Goal: Book appointment/travel/reservation

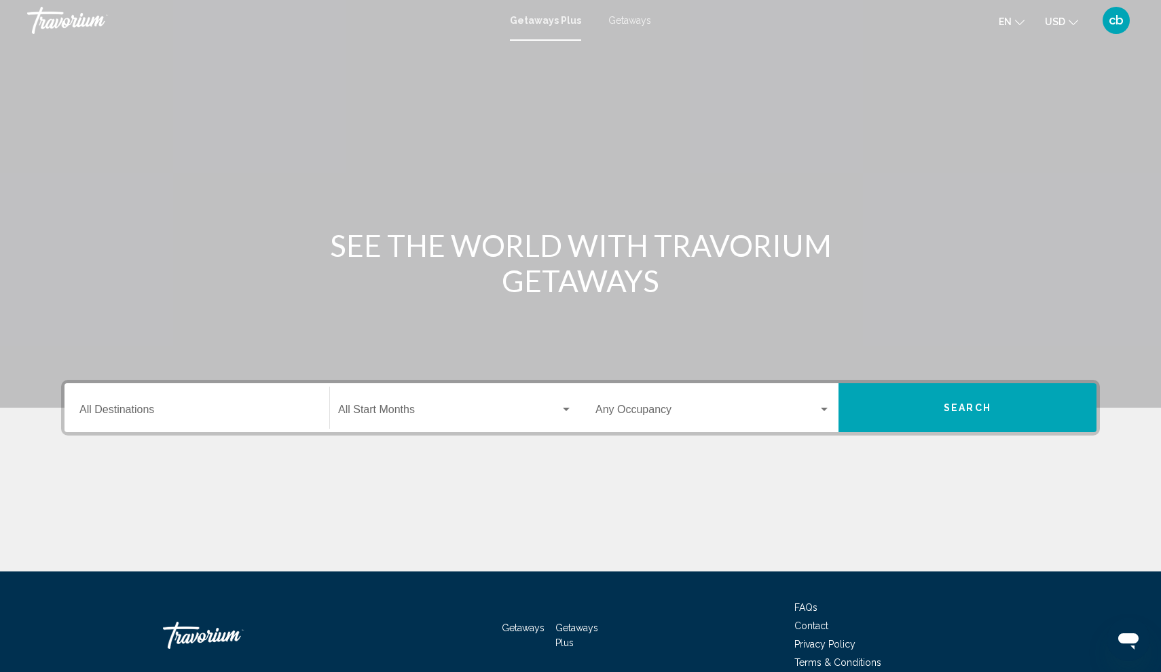
click at [636, 21] on span "Getaways" at bounding box center [630, 20] width 43 height 11
click at [148, 409] on input "Destination All Destinations" at bounding box center [196, 412] width 235 height 12
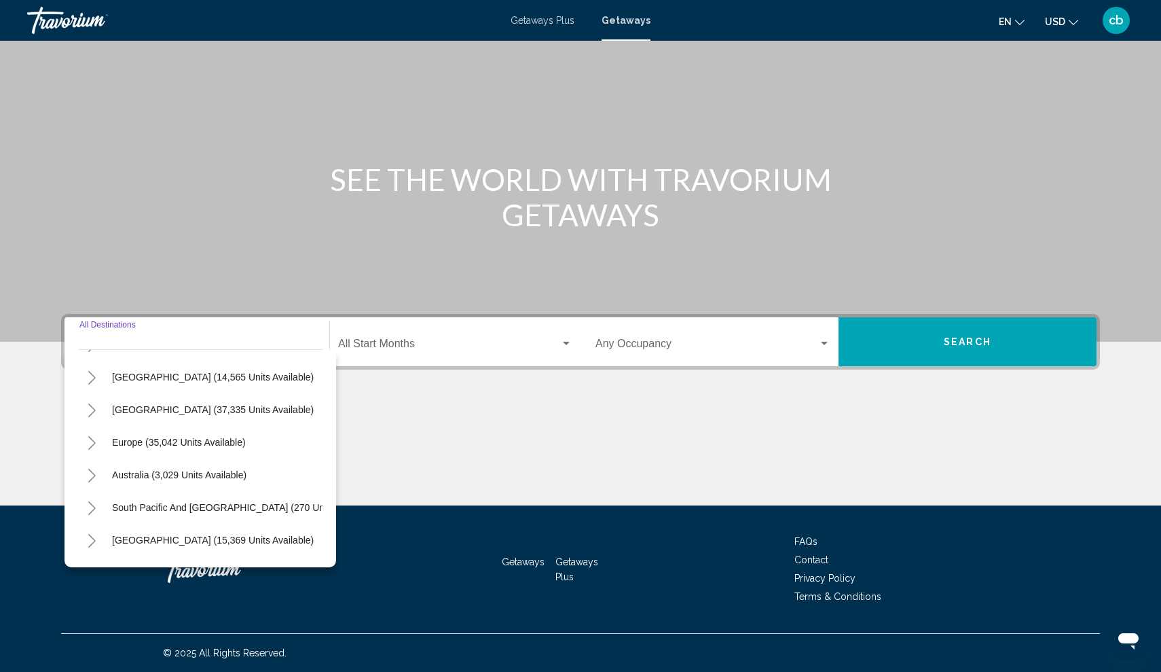
scroll to position [109, 0]
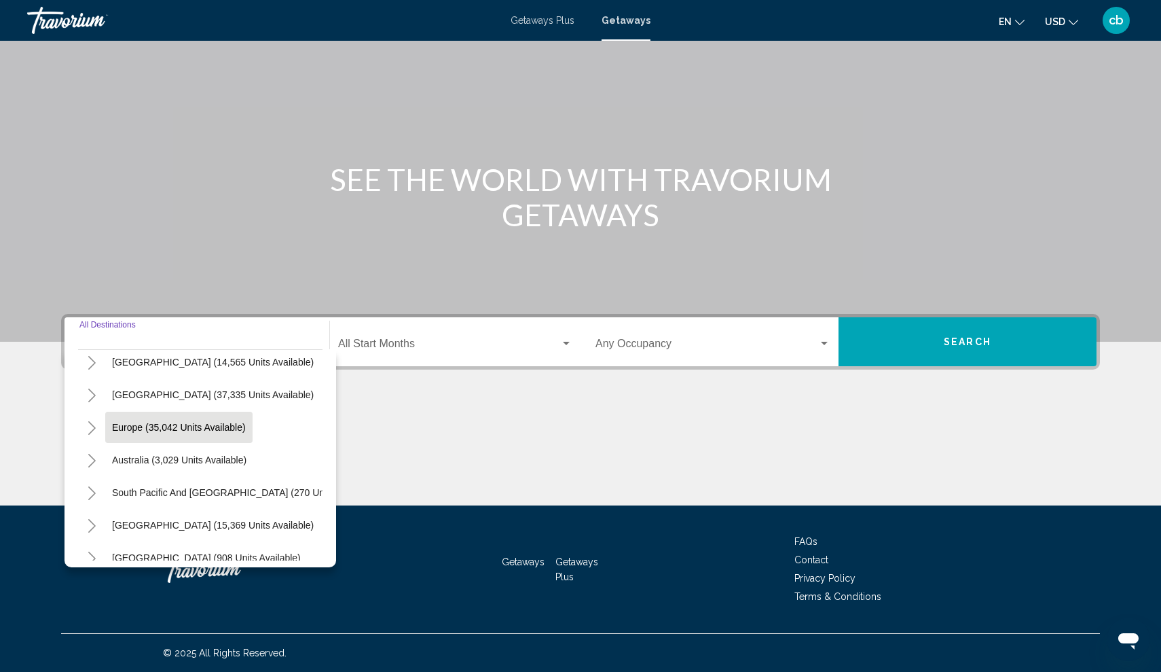
click at [124, 431] on span "Europe (35,042 units available)" at bounding box center [179, 427] width 134 height 11
type input "**********"
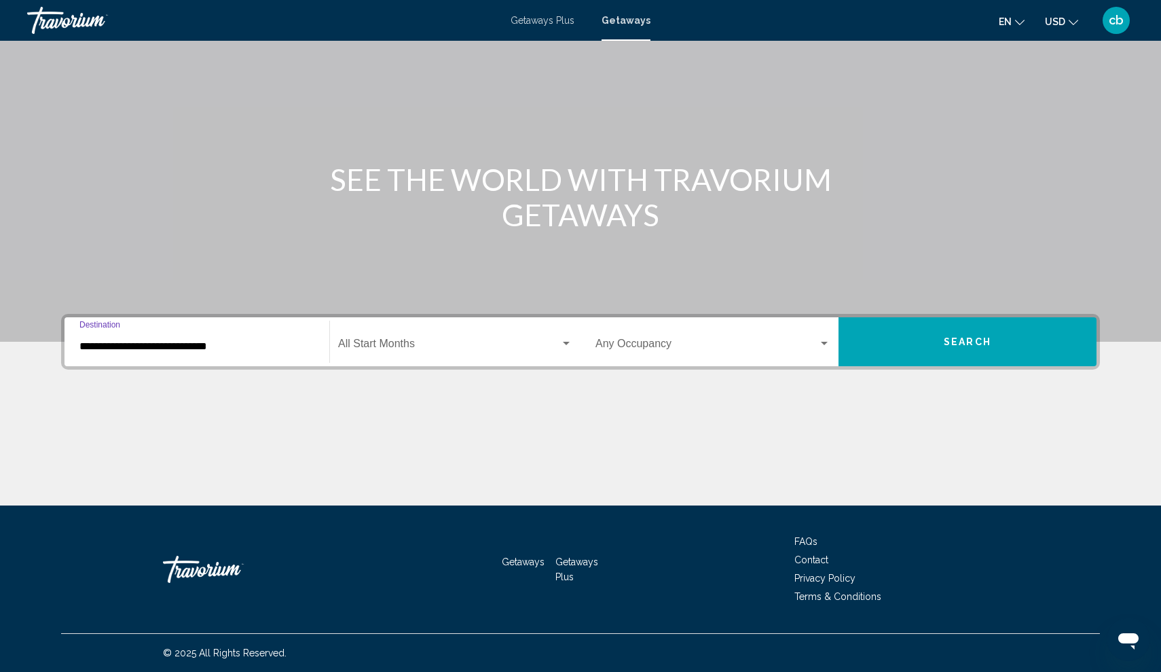
click at [826, 341] on div "Search widget" at bounding box center [824, 343] width 12 height 11
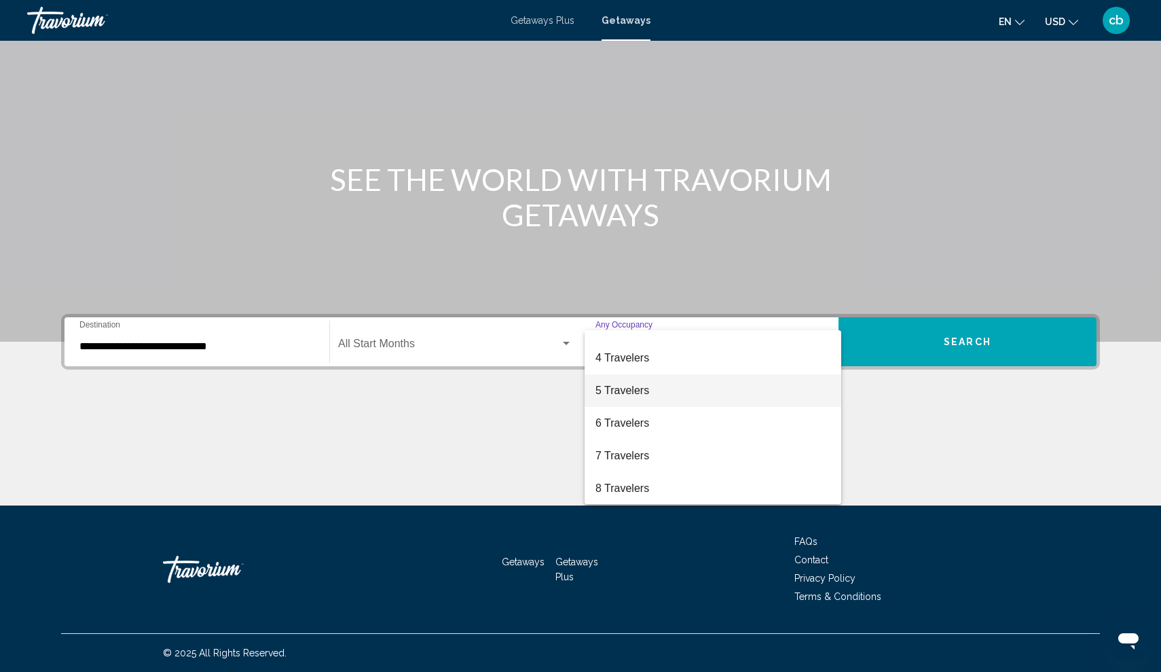
scroll to position [80, 0]
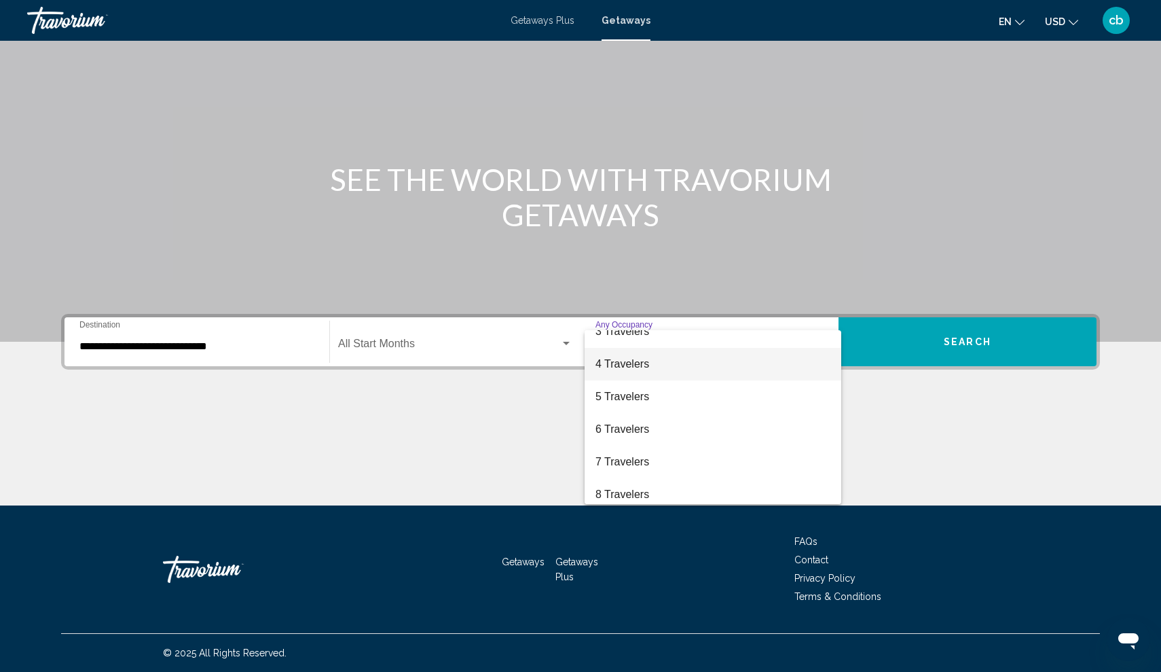
click at [632, 365] on span "4 Travelers" at bounding box center [713, 364] width 235 height 33
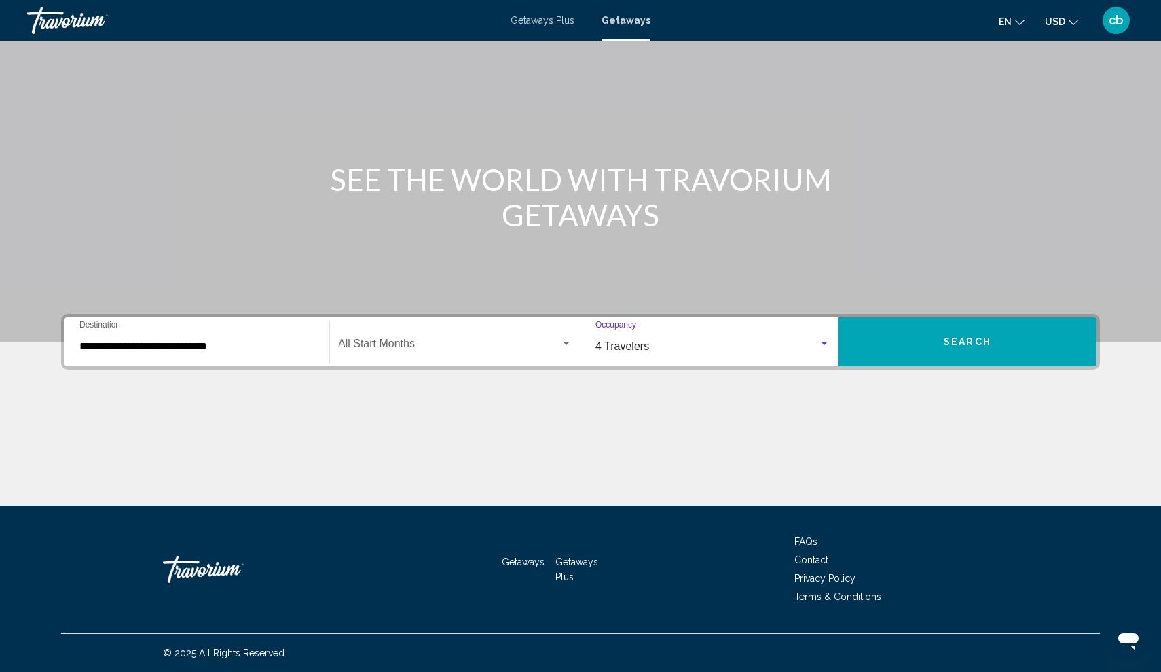
drag, startPoint x: 392, startPoint y: 11, endPoint x: 994, endPoint y: 344, distance: 688.3
click at [994, 344] on button "Search" at bounding box center [968, 341] width 258 height 49
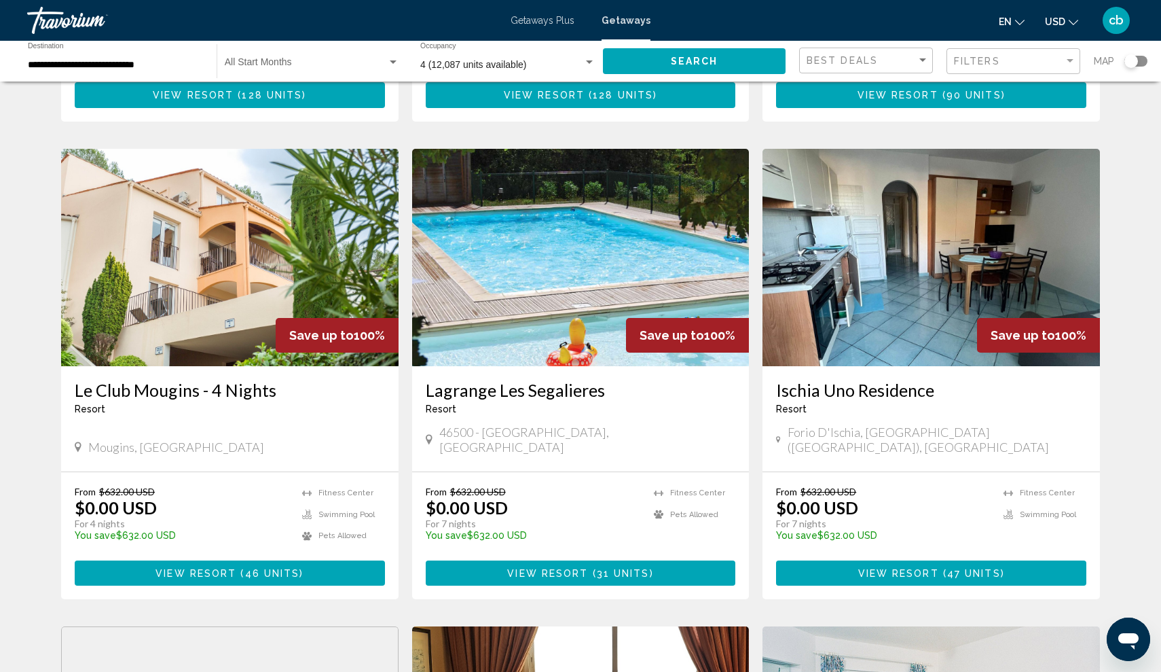
scroll to position [965, 0]
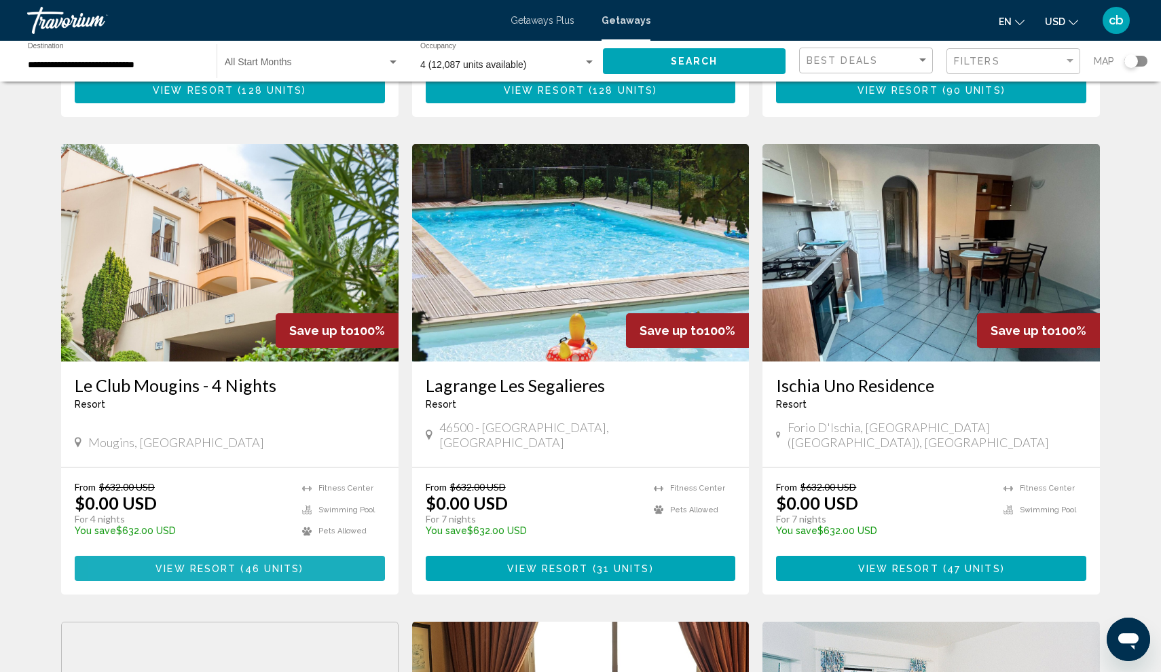
click at [150, 556] on button "View Resort ( 46 units )" at bounding box center [230, 568] width 310 height 25
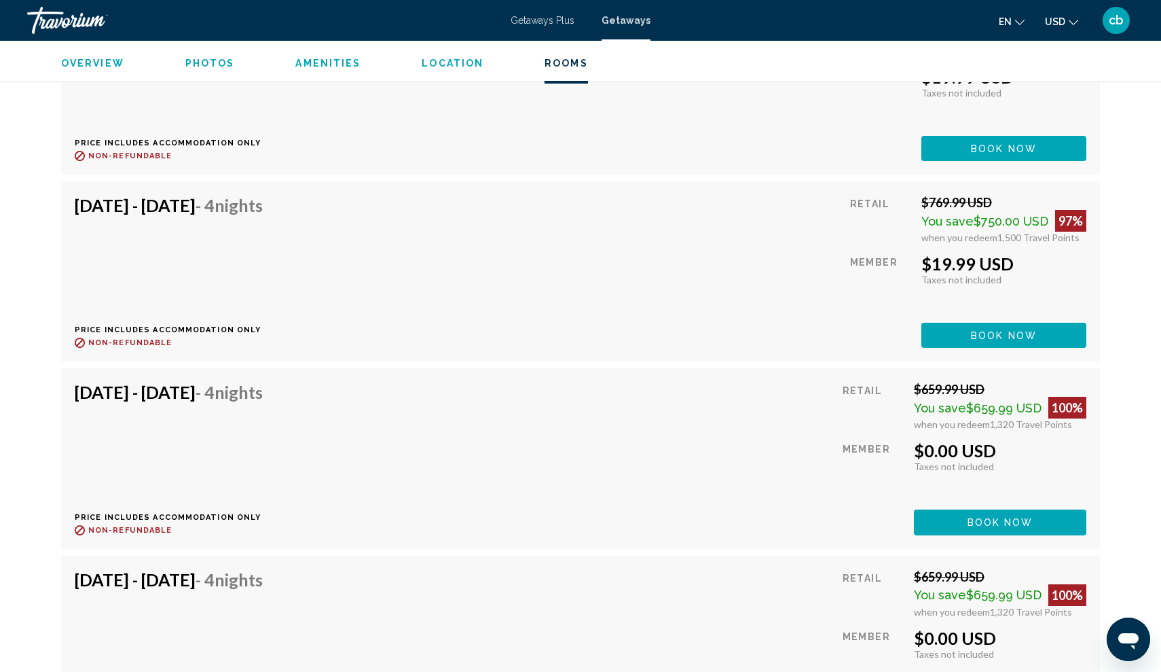
scroll to position [3036, 0]
